Goal: Task Accomplishment & Management: Complete application form

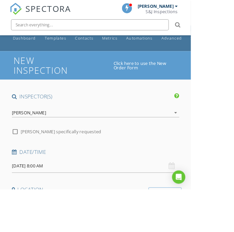
scroll to position [31, 0]
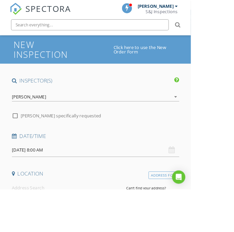
click at [102, 181] on input "08/28/2025 8:00 AM" at bounding box center [117, 184] width 205 height 17
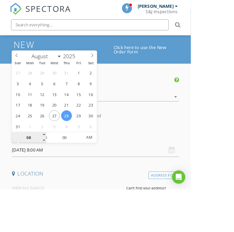
click at [37, 168] on input "08" at bounding box center [36, 169] width 42 height 14
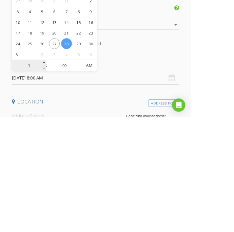
type input "12"
click at [110, 168] on span "AM" at bounding box center [109, 169] width 19 height 14
type input "[DATE] 12:00 PM"
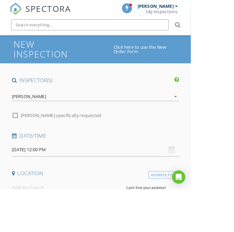
scroll to position [46, 0]
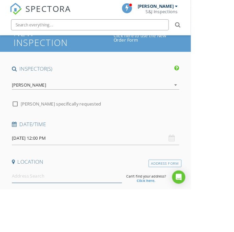
click at [70, 213] on input at bounding box center [82, 216] width 135 height 17
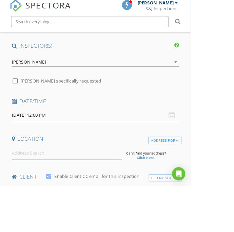
scroll to position [70, 0]
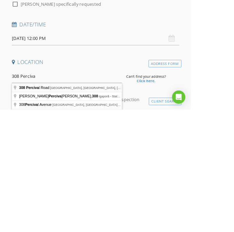
type input "308 Percival Road, Columbia, SC, USA"
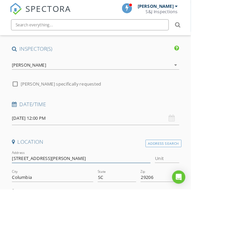
click at [53, 191] on input "308 Percival Rd" at bounding box center [100, 194] width 170 height 11
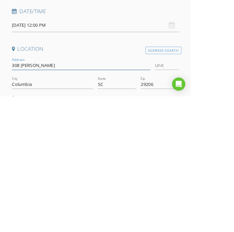
type input "308 Percival Road"
type input "144336"
type input "1973"
type input "308 Percival Road"
click at [207, 191] on input "Unit" at bounding box center [205, 194] width 30 height 11
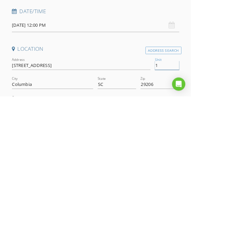
type input "11"
type input "110"
type input "0"
type input "1102"
type input "144336"
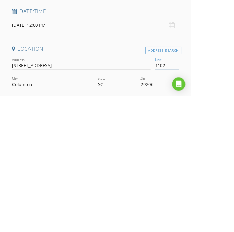
type input "1973"
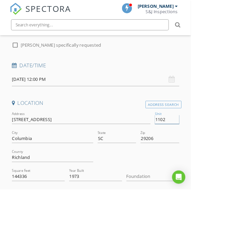
scroll to position [119, 0]
type input "1102"
click at [217, 213] on icon "arrow_drop_down" at bounding box center [215, 216] width 8 height 8
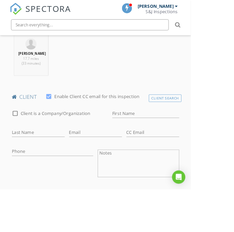
scroll to position [316, 0]
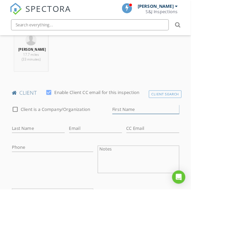
click at [167, 133] on input "First Name" at bounding box center [178, 134] width 82 height 11
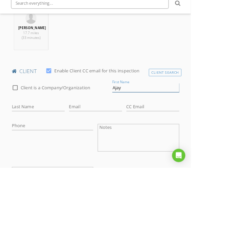
type input "Ajay"
click at [43, 154] on input "Last Name" at bounding box center [47, 157] width 65 height 11
type input "Williams"
click at [109, 158] on input "Email" at bounding box center [117, 157] width 65 height 11
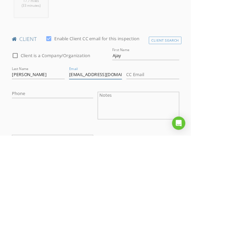
type input "ypnlilveezie@gmail.com"
click at [68, 177] on input "Phone" at bounding box center [65, 180] width 100 height 11
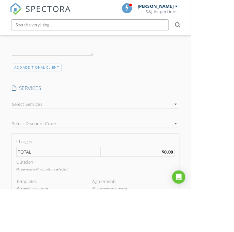
scroll to position [514, 0]
type input "843-557-4351"
click at [217, 124] on icon "arrow_drop_down" at bounding box center [215, 128] width 8 height 8
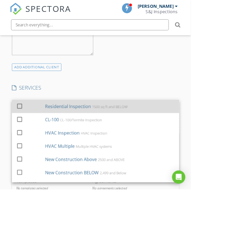
click at [28, 127] on div at bounding box center [24, 130] width 12 height 12
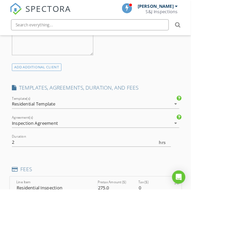
click at [129, 225] on input "275.0" at bounding box center [142, 230] width 44 height 11
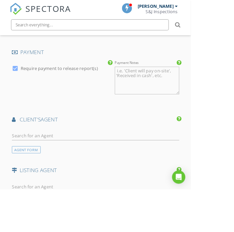
scroll to position [868, 0]
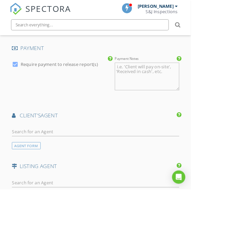
type input "300.0"
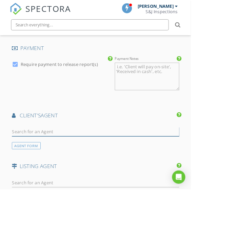
click at [110, 156] on input "text" at bounding box center [117, 161] width 205 height 11
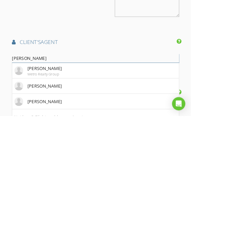
type input "Ivan James"
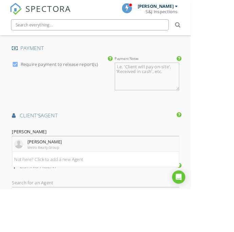
click at [79, 174] on li "Ivan James Metro Realty Group" at bounding box center [117, 176] width 204 height 19
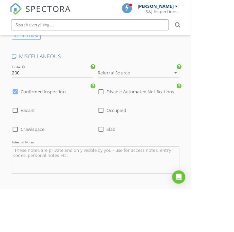
scroll to position [1199, 0]
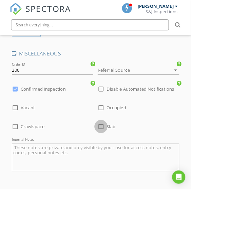
click at [127, 150] on div at bounding box center [124, 156] width 12 height 12
checkbox input "true"
click at [21, 127] on div at bounding box center [19, 133] width 12 height 12
checkbox input "true"
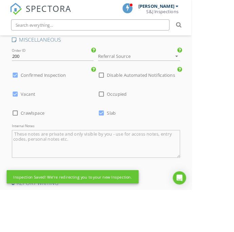
scroll to position [1225, 0]
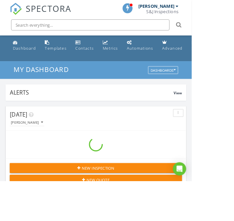
scroll to position [1158, 234]
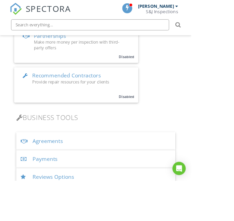
scroll to position [218, 0]
click at [187, 193] on div "Payments" at bounding box center [117, 194] width 194 height 22
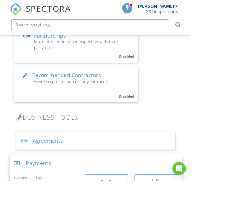
click at [129, 221] on div at bounding box center [130, 224] width 12 height 11
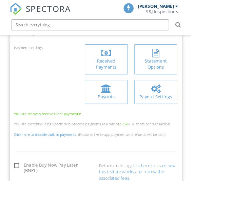
scroll to position [381, 0]
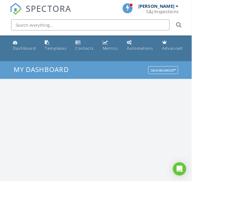
scroll to position [1158, 234]
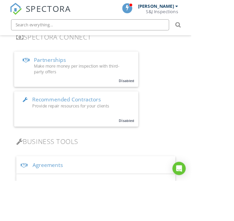
scroll to position [190, 0]
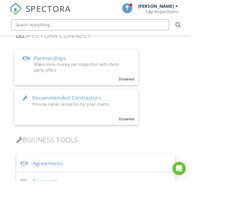
click at [168, 219] on div "Payments" at bounding box center [117, 223] width 194 height 22
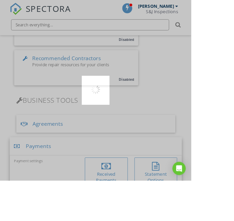
scroll to position [255, 0]
